Goal: Contribute content: Contribute content

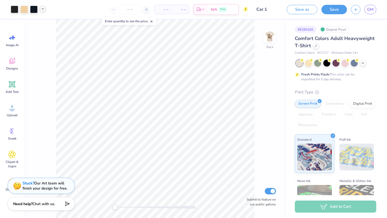
click at [42, 11] on div at bounding box center [43, 9] width 6 height 6
click at [269, 34] on img at bounding box center [269, 36] width 21 height 21
click at [43, 9] on icon at bounding box center [43, 9] width 4 height 4
click at [41, 23] on div at bounding box center [43, 23] width 8 height 8
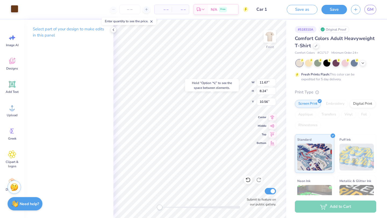
click at [15, 8] on div at bounding box center [15, 9] width 8 height 8
click at [44, 10] on icon at bounding box center [43, 9] width 4 height 4
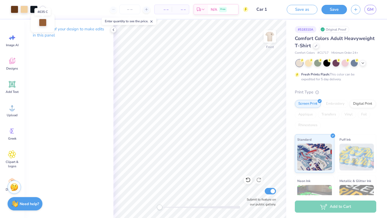
click at [43, 23] on div at bounding box center [43, 23] width 8 height 8
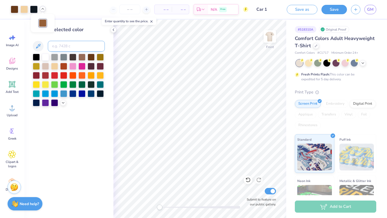
click at [63, 44] on input at bounding box center [76, 46] width 57 height 11
click at [162, 9] on span "– –" at bounding box center [163, 10] width 11 height 6
click at [127, 12] on input "number" at bounding box center [129, 10] width 21 height 10
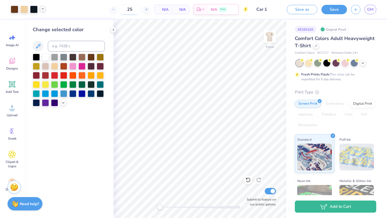
type input "25"
click at [83, 46] on input at bounding box center [76, 46] width 57 height 11
click at [44, 7] on div at bounding box center [28, 10] width 35 height 8
click at [44, 9] on icon at bounding box center [43, 9] width 4 height 4
click at [60, 46] on input at bounding box center [76, 46] width 57 height 11
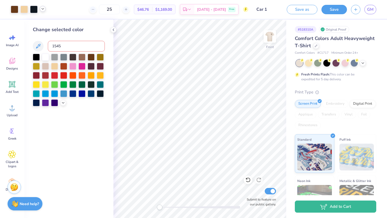
type input "1545"
click at [94, 54] on div at bounding box center [91, 56] width 7 height 7
click at [271, 39] on img at bounding box center [269, 36] width 21 height 21
click at [267, 42] on img at bounding box center [269, 36] width 21 height 21
click at [42, 10] on div "25 $46.76 Per Item $1,169.00 Total Est. Delivery Sep 25 - 28 Free" at bounding box center [145, 9] width 206 height 19
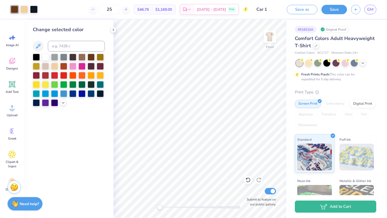
drag, startPoint x: 270, startPoint y: 36, endPoint x: 152, endPoint y: 17, distance: 120.2
click at [270, 36] on img at bounding box center [269, 36] width 11 height 11
click at [41, 9] on icon at bounding box center [43, 9] width 4 height 4
click at [13, 9] on div at bounding box center [15, 9] width 8 height 8
click at [38, 57] on div at bounding box center [36, 56] width 7 height 7
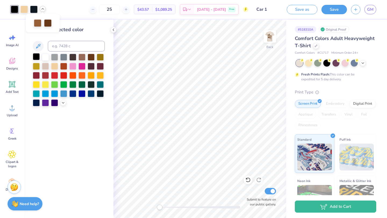
click at [35, 55] on div at bounding box center [36, 56] width 7 height 7
click at [32, 10] on div at bounding box center [34, 9] width 8 height 8
click at [37, 58] on div at bounding box center [36, 56] width 7 height 7
click at [267, 40] on img at bounding box center [269, 36] width 21 height 21
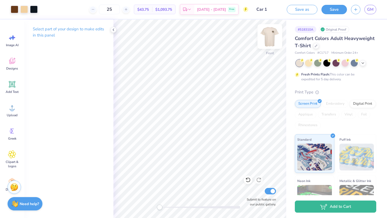
click at [268, 37] on img at bounding box center [269, 36] width 21 height 21
click at [43, 10] on icon at bounding box center [43, 9] width 4 height 4
click at [31, 9] on div at bounding box center [34, 9] width 8 height 8
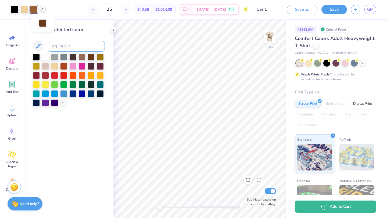
click at [72, 47] on input at bounding box center [76, 46] width 57 height 11
type input "1545"
click at [268, 32] on img at bounding box center [269, 36] width 21 height 21
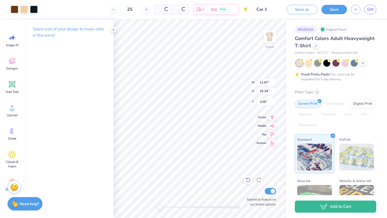
type input "3.00"
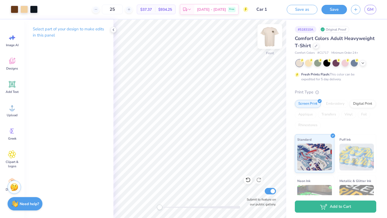
click at [266, 41] on img at bounding box center [269, 36] width 21 height 21
click at [115, 28] on icon at bounding box center [113, 30] width 4 height 4
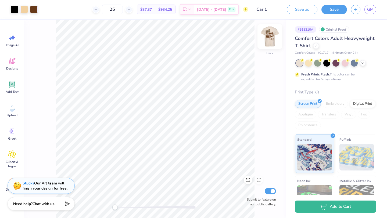
click at [273, 35] on img at bounding box center [269, 36] width 21 height 21
click at [34, 9] on div at bounding box center [34, 9] width 8 height 8
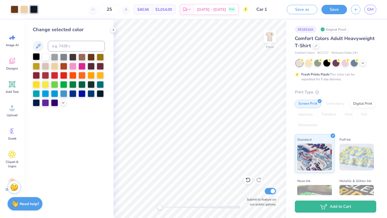
click at [37, 55] on div at bounding box center [36, 56] width 7 height 7
click at [271, 32] on img at bounding box center [269, 36] width 21 height 21
click at [38, 57] on div at bounding box center [36, 56] width 7 height 7
click at [23, 11] on div at bounding box center [24, 9] width 8 height 8
click at [268, 36] on img at bounding box center [269, 36] width 21 height 21
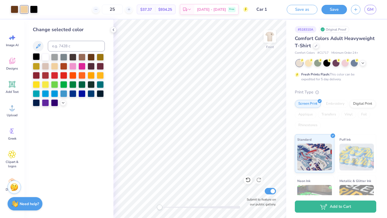
click at [38, 59] on div at bounding box center [36, 56] width 7 height 7
click at [246, 181] on icon at bounding box center [247, 179] width 5 height 5
click at [269, 37] on img at bounding box center [269, 36] width 21 height 21
click at [22, 8] on div at bounding box center [24, 9] width 8 height 8
click at [57, 68] on div at bounding box center [54, 65] width 7 height 7
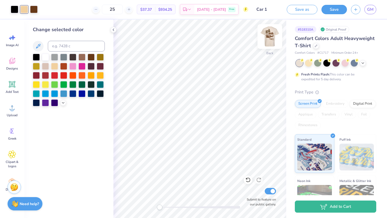
click at [268, 38] on img at bounding box center [269, 36] width 21 height 21
click at [54, 65] on div at bounding box center [54, 65] width 7 height 7
click at [35, 8] on div at bounding box center [34, 9] width 8 height 8
click at [14, 13] on div at bounding box center [15, 9] width 8 height 8
click at [92, 56] on div at bounding box center [91, 56] width 7 height 7
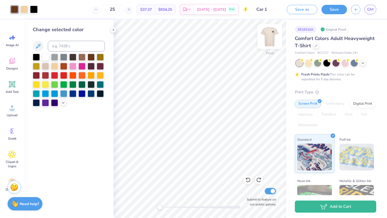
click at [267, 40] on img at bounding box center [269, 36] width 21 height 21
click at [92, 58] on div at bounding box center [91, 56] width 7 height 7
click at [112, 31] on icon at bounding box center [113, 30] width 4 height 4
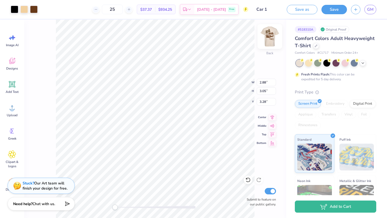
type input "3.00"
click at [275, 37] on img at bounding box center [269, 36] width 21 height 21
click at [123, 8] on input "25" at bounding box center [112, 10] width 21 height 10
type input "2"
type input "30"
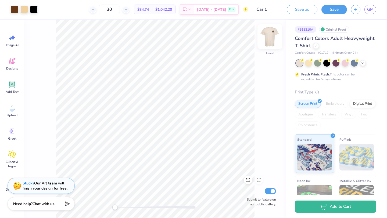
click at [267, 35] on img at bounding box center [269, 36] width 21 height 21
click at [14, 9] on div at bounding box center [15, 9] width 8 height 8
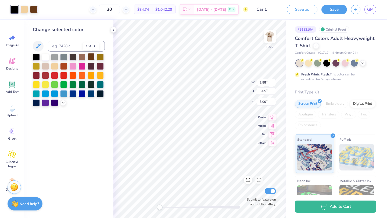
click at [90, 57] on div at bounding box center [91, 56] width 7 height 7
click at [250, 179] on icon at bounding box center [247, 179] width 5 height 5
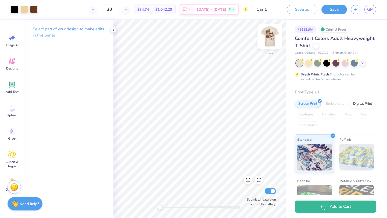
click at [266, 39] on img at bounding box center [269, 36] width 21 height 21
click at [112, 28] on icon at bounding box center [113, 30] width 4 height 4
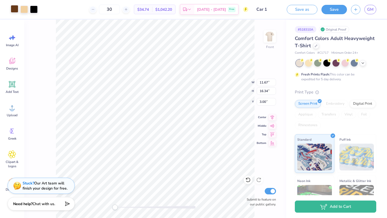
click at [13, 8] on div at bounding box center [15, 9] width 8 height 8
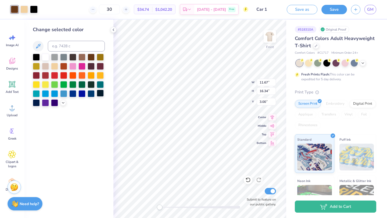
click at [100, 85] on div at bounding box center [100, 84] width 7 height 7
click at [247, 181] on icon at bounding box center [247, 179] width 5 height 5
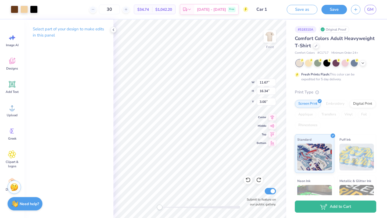
click at [102, 100] on div "Select part of your design to make edits in this panel" at bounding box center [68, 119] width 89 height 198
click at [270, 35] on img at bounding box center [269, 36] width 21 height 21
click at [270, 35] on img at bounding box center [269, 36] width 11 height 11
click at [113, 31] on icon at bounding box center [113, 30] width 4 height 4
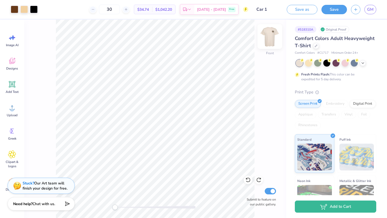
click at [267, 34] on img at bounding box center [269, 36] width 21 height 21
click at [269, 33] on img at bounding box center [269, 36] width 21 height 21
click at [17, 7] on div at bounding box center [15, 9] width 8 height 8
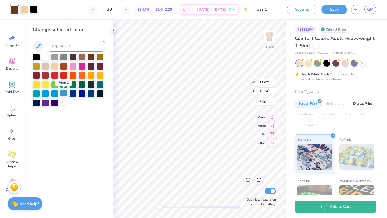
click at [63, 95] on div at bounding box center [63, 93] width 7 height 7
click at [56, 94] on div at bounding box center [54, 93] width 7 height 7
click at [45, 93] on div at bounding box center [45, 93] width 7 height 7
click at [35, 92] on div at bounding box center [36, 93] width 7 height 7
click at [103, 83] on div at bounding box center [100, 84] width 7 height 7
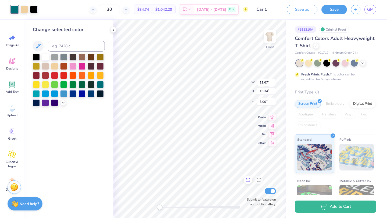
click at [247, 176] on div at bounding box center [248, 180] width 9 height 9
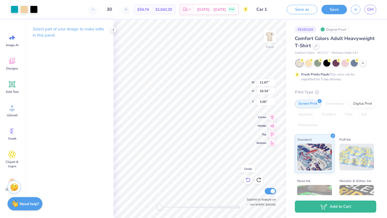
click at [246, 177] on icon at bounding box center [247, 179] width 5 height 5
click at [247, 179] on icon at bounding box center [247, 180] width 5 height 5
click at [246, 180] on icon at bounding box center [247, 179] width 5 height 5
click at [268, 32] on img at bounding box center [269, 36] width 21 height 21
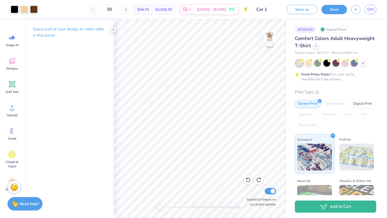
click at [112, 30] on icon at bounding box center [113, 30] width 4 height 4
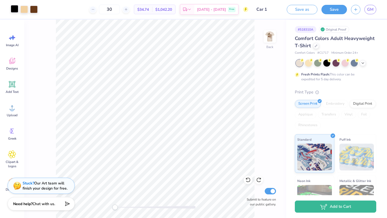
click at [17, 9] on div at bounding box center [15, 9] width 8 height 8
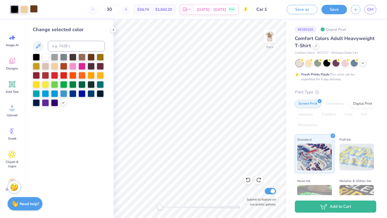
click at [36, 9] on div at bounding box center [34, 9] width 8 height 8
click at [34, 58] on div at bounding box center [36, 56] width 7 height 7
click at [265, 37] on img at bounding box center [269, 36] width 11 height 11
click at [17, 9] on div at bounding box center [15, 9] width 8 height 8
click at [36, 56] on div at bounding box center [36, 56] width 7 height 7
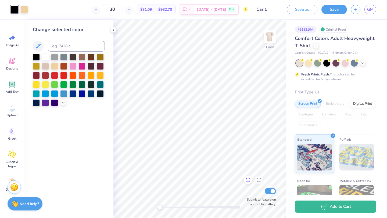
click at [248, 182] on icon at bounding box center [247, 179] width 5 height 5
click at [248, 182] on icon at bounding box center [247, 180] width 5 height 5
click at [248, 180] on icon at bounding box center [247, 179] width 5 height 5
click at [274, 36] on img at bounding box center [269, 36] width 21 height 21
click at [248, 180] on icon at bounding box center [247, 179] width 5 height 5
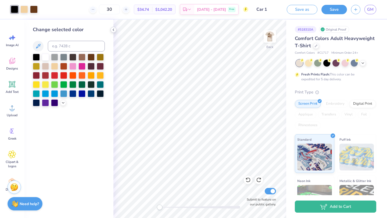
click at [113, 31] on icon at bounding box center [113, 30] width 4 height 4
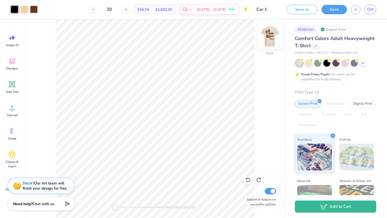
click at [267, 41] on img at bounding box center [269, 36] width 21 height 21
click at [274, 29] on div "Front Submit to feature on our public gallery." at bounding box center [155, 119] width 262 height 198
click at [267, 38] on img at bounding box center [269, 36] width 21 height 21
click at [334, 12] on button "Save" at bounding box center [334, 8] width 26 height 9
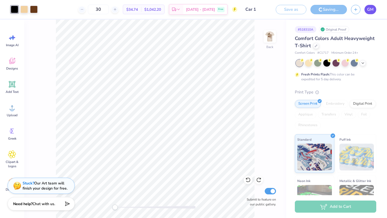
click at [368, 10] on span "GM" at bounding box center [370, 9] width 6 height 6
click at [264, 36] on img at bounding box center [269, 36] width 21 height 21
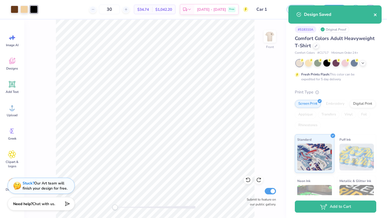
click at [374, 14] on icon "close" at bounding box center [374, 14] width 3 height 3
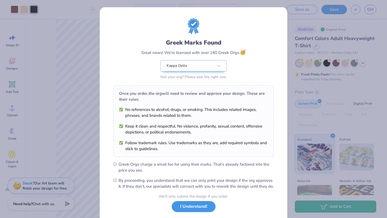
click at [178, 212] on button "I Understand!" at bounding box center [194, 206] width 44 height 11
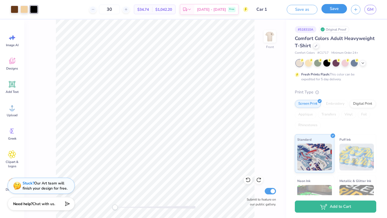
click at [334, 12] on button "Save" at bounding box center [334, 8] width 26 height 9
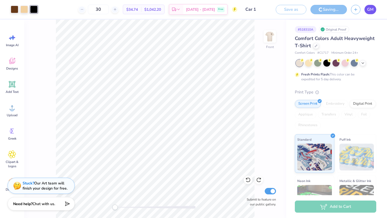
click at [373, 11] on span "GM" at bounding box center [370, 9] width 6 height 6
click at [365, 12] on link "GM" at bounding box center [370, 9] width 12 height 9
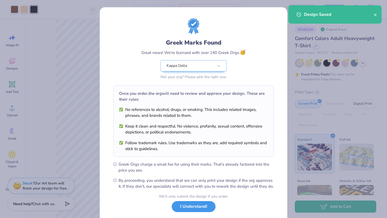
click at [194, 212] on button "I Understand!" at bounding box center [194, 206] width 44 height 11
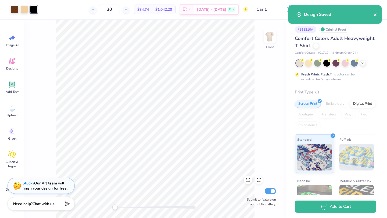
click at [374, 15] on icon "close" at bounding box center [375, 15] width 4 height 4
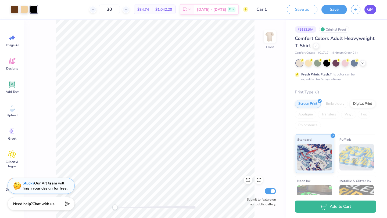
click at [368, 8] on span "GM" at bounding box center [370, 9] width 6 height 6
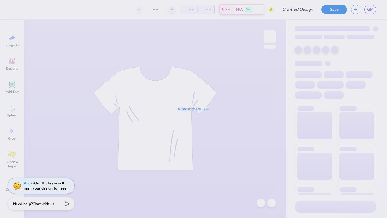
type input "Sticker 1"
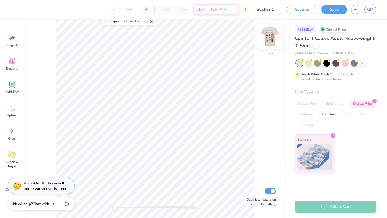
click at [272, 35] on img at bounding box center [269, 36] width 21 height 21
click at [125, 3] on div "– – Per Item – – Total Est. Delivery N/A Free" at bounding box center [140, 9] width 216 height 19
click at [128, 8] on input "number" at bounding box center [129, 10] width 21 height 10
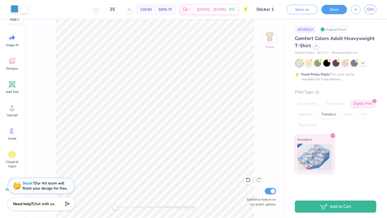
click at [16, 9] on div at bounding box center [15, 9] width 8 height 8
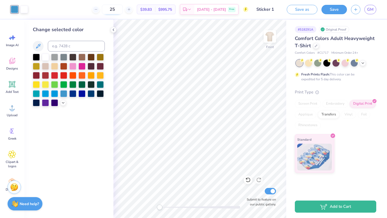
click at [123, 9] on input "25" at bounding box center [112, 10] width 21 height 10
type input "2"
type input "30"
click at [111, 29] on icon at bounding box center [113, 30] width 4 height 4
